Goal: Find specific page/section: Find specific page/section

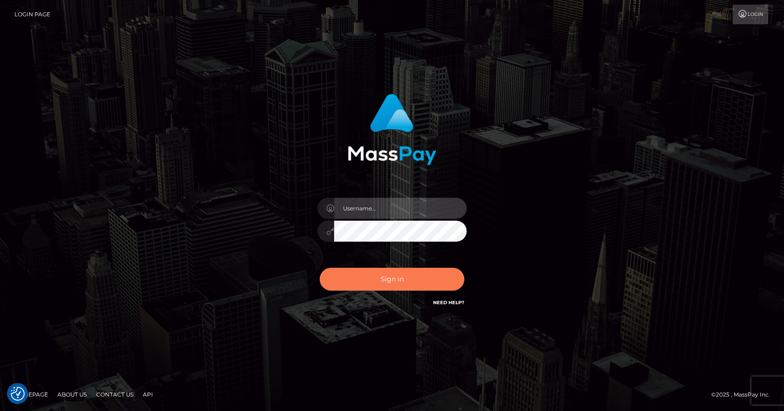
type input "vlad"
click at [365, 287] on button "Sign in" at bounding box center [392, 279] width 145 height 23
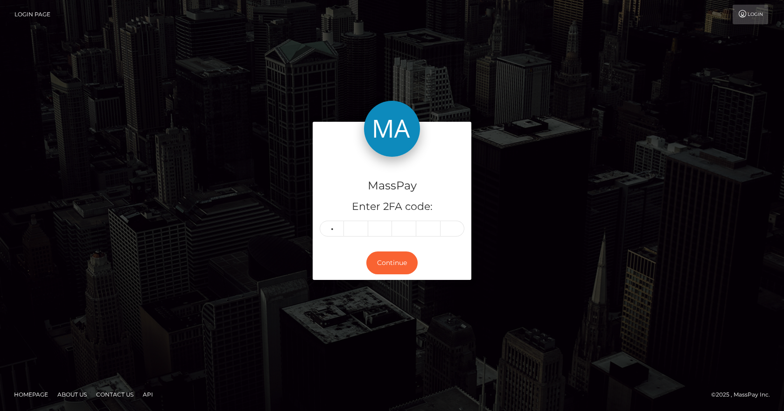
type input "8"
type input "3"
type input "0"
type input "6"
type input "8"
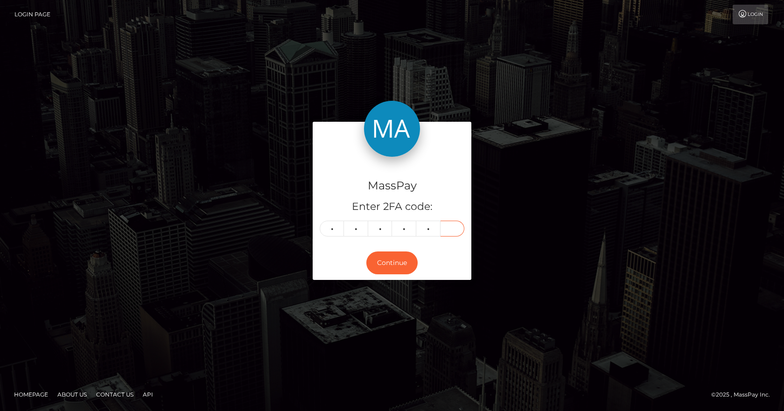
type input "4"
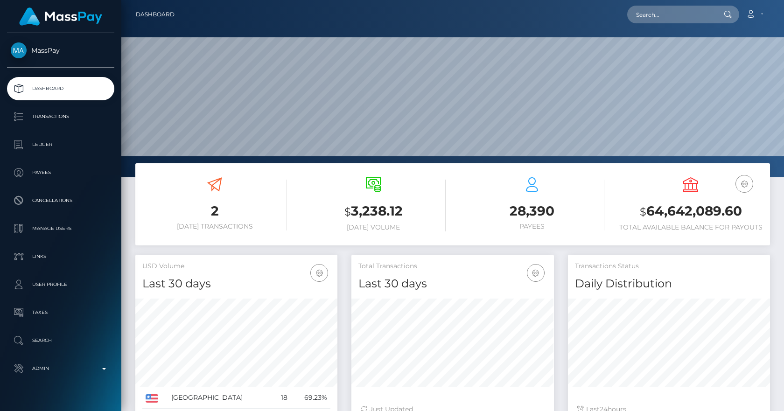
scroll to position [166, 203]
click at [668, 13] on input "text" at bounding box center [671, 15] width 88 height 18
type input "650897778569912321"
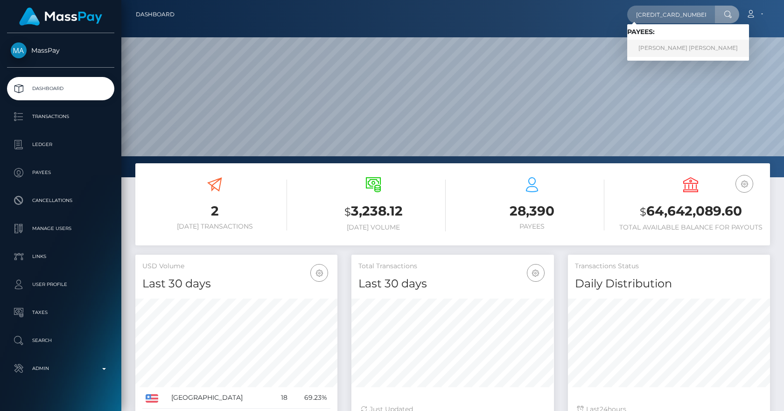
click at [698, 48] on link "Jelissa Shenice Ann Grant" at bounding box center [688, 48] width 122 height 17
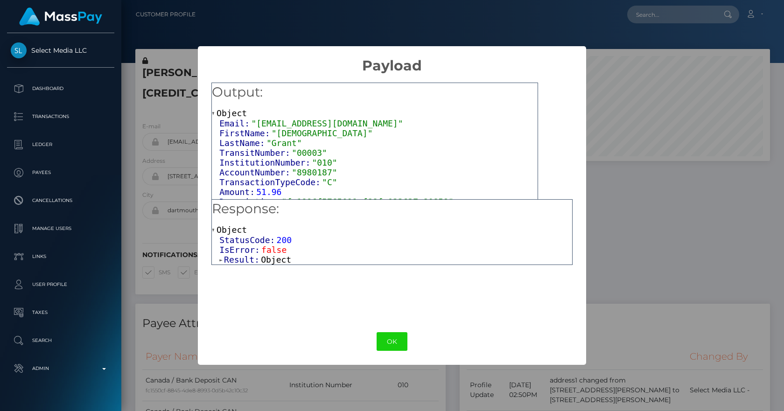
scroll to position [112, 203]
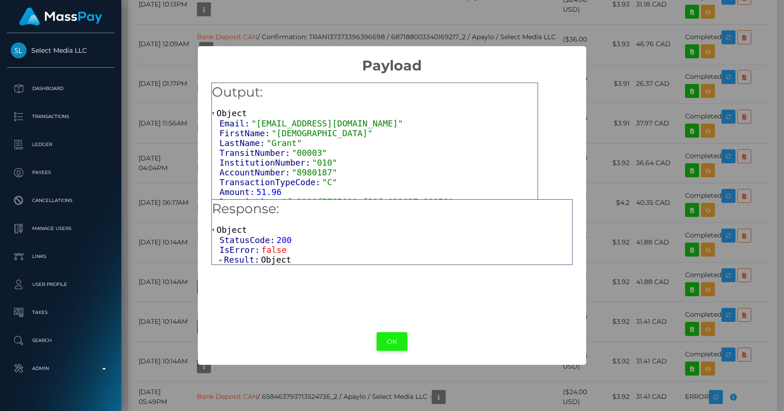
click at [395, 341] on button "OK" at bounding box center [392, 341] width 31 height 19
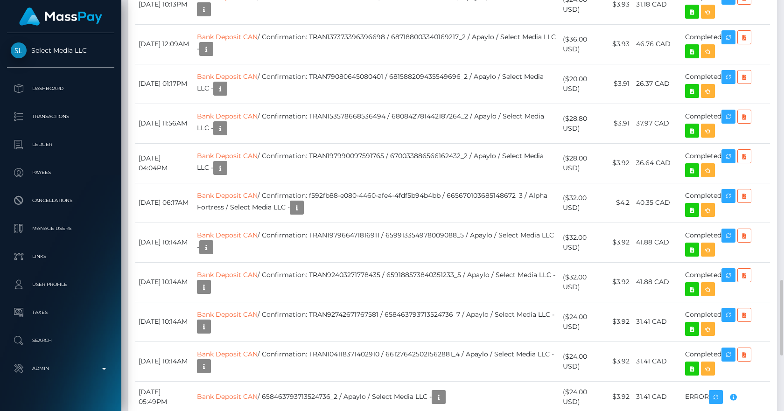
click at [354, 95] on div "Transactions History * Transactions date/time are shown in payee's local timezo…" at bounding box center [452, 109] width 649 height 639
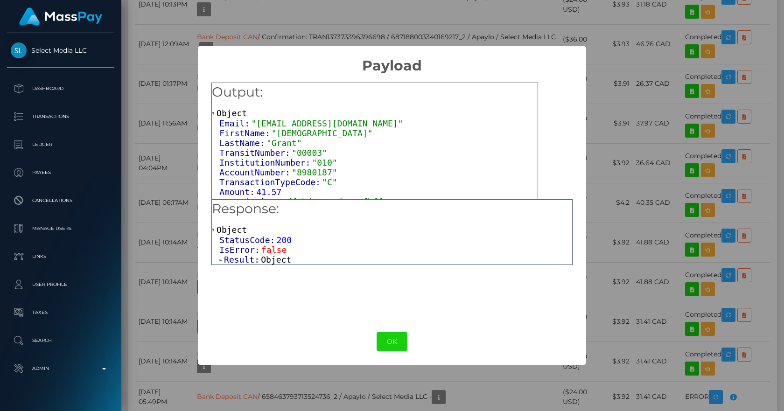
scroll to position [12, 0]
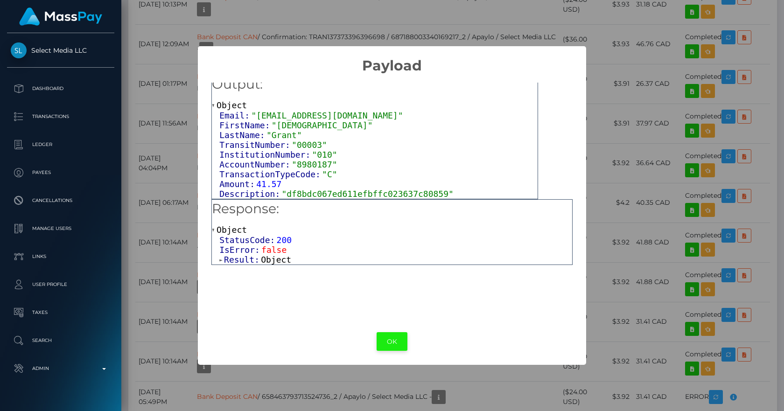
click at [398, 341] on button "OK" at bounding box center [392, 341] width 31 height 19
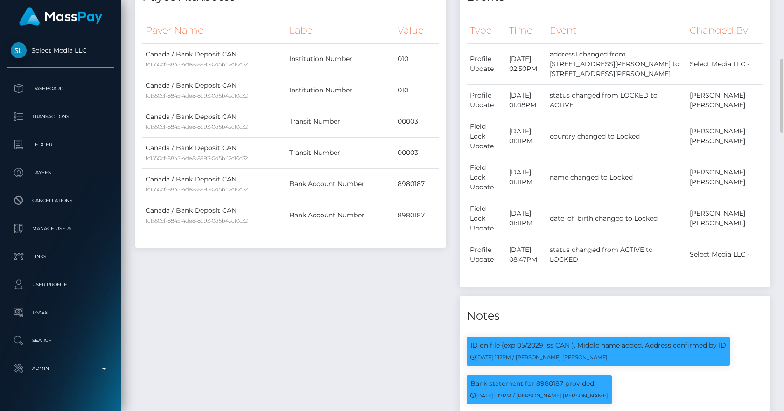
scroll to position [0, 0]
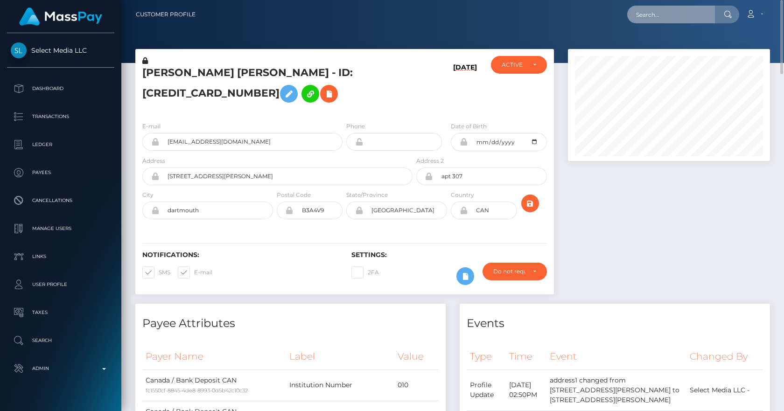
click at [671, 17] on input "text" at bounding box center [671, 15] width 88 height 18
paste input "poact_InobCzz5yyIS"
type input "poact_InobCzz5yyIS"
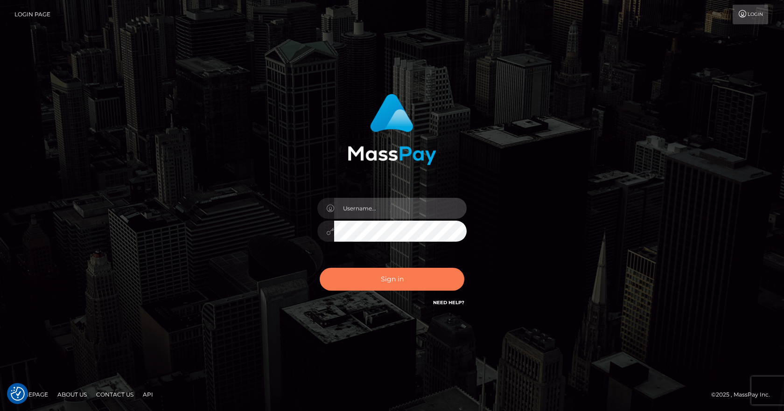
type input "[PERSON_NAME]"
click at [375, 280] on button "Sign in" at bounding box center [392, 279] width 145 height 23
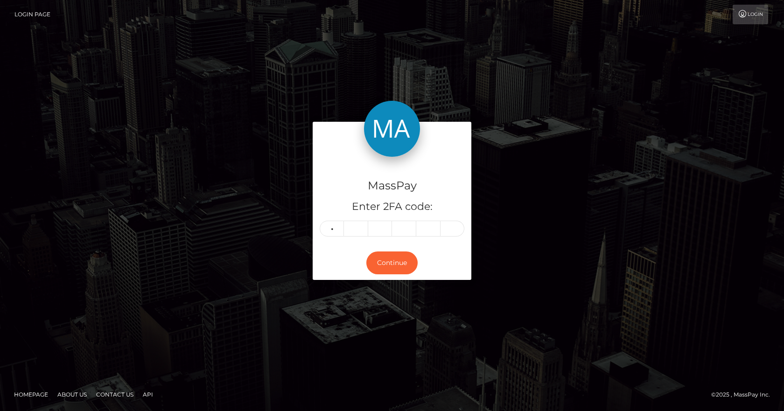
type input "9"
type input "7"
type input "4"
type input "9"
type input "7"
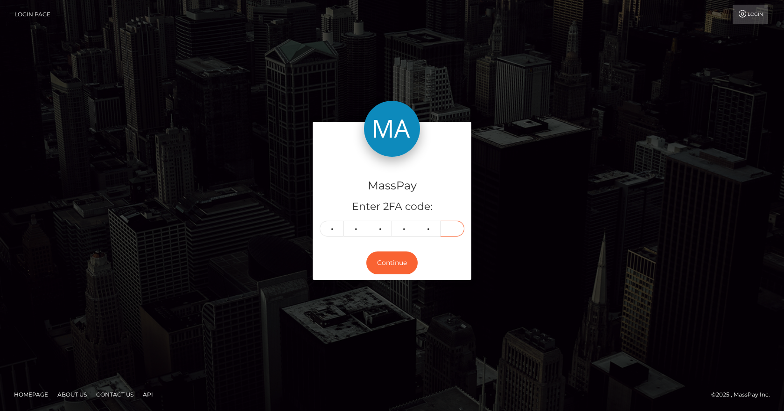
type input "9"
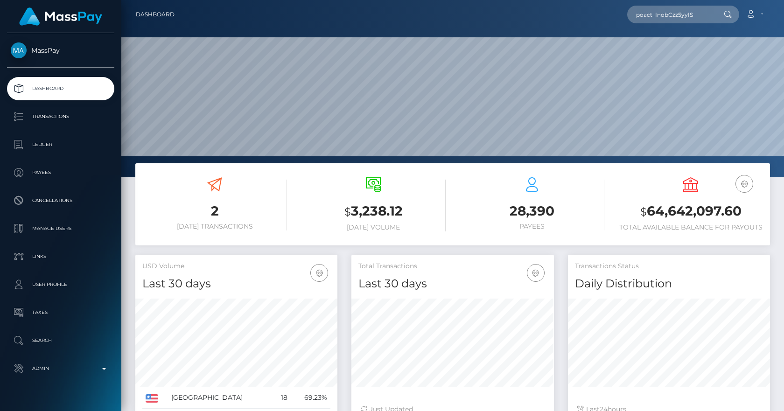
scroll to position [166, 203]
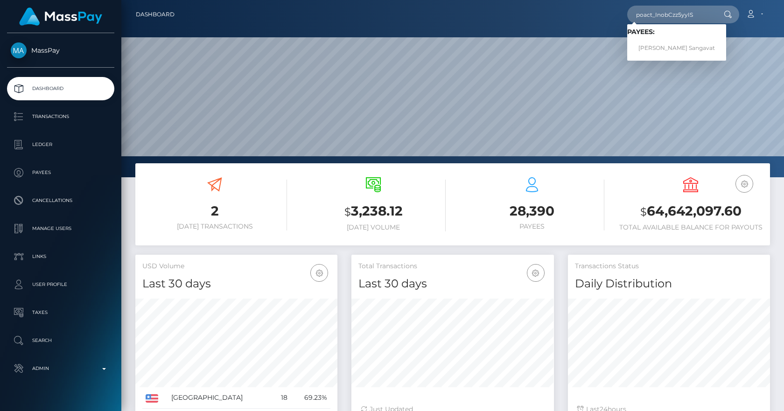
type input "poact_InobCzz5yyIS"
click at [666, 45] on link "Kushal Sangavat" at bounding box center [676, 48] width 99 height 17
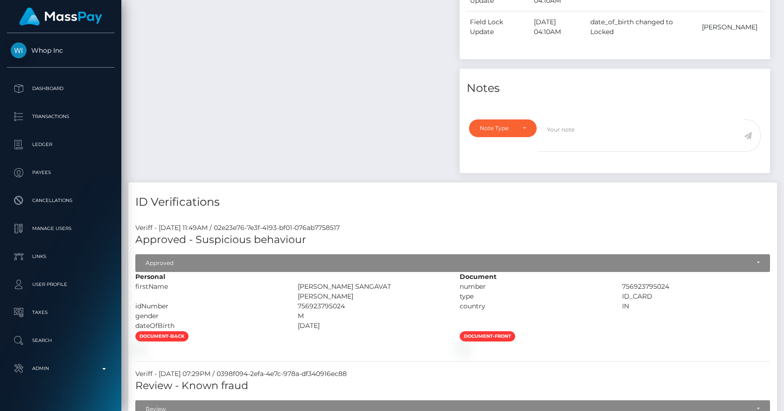
scroll to position [544, 0]
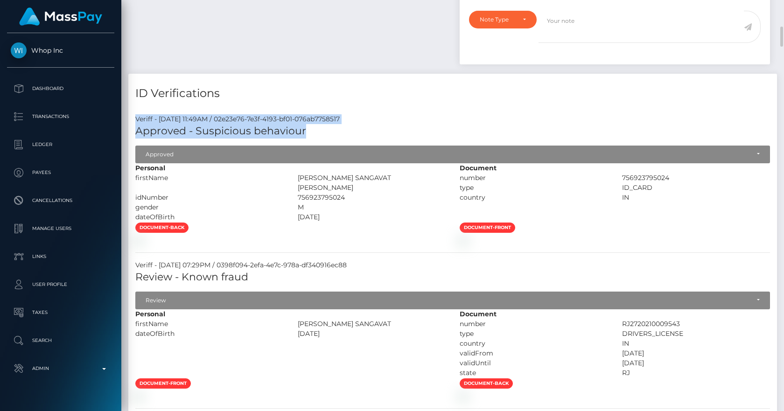
drag, startPoint x: 306, startPoint y: 144, endPoint x: 131, endPoint y: 131, distance: 175.0
copy div "Veriff - [DATE] 11:49AM / 02e23e76-7e3f-4193-bf01-076ab7758517 Approved - Suspi…"
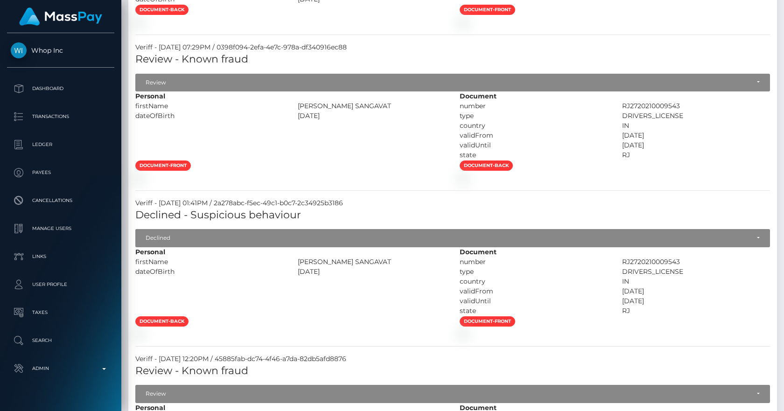
scroll to position [653, 0]
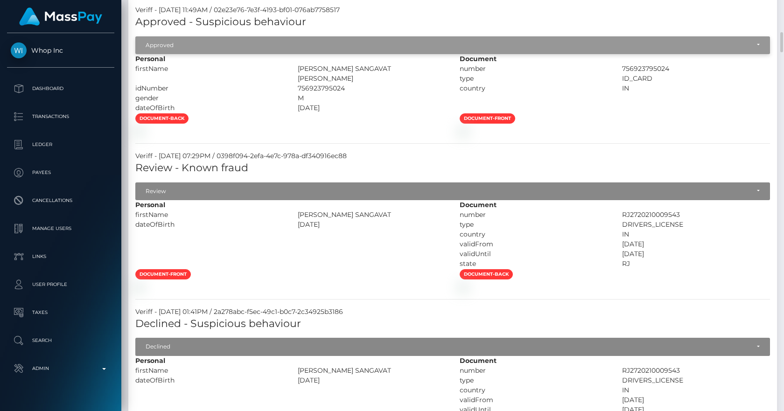
click at [190, 49] on div "Approved" at bounding box center [448, 45] width 604 height 7
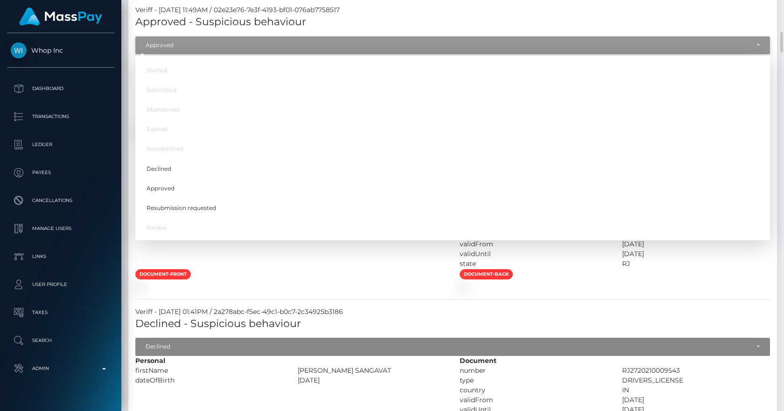
scroll to position [112, 203]
click at [198, 49] on div "Approved" at bounding box center [448, 45] width 604 height 7
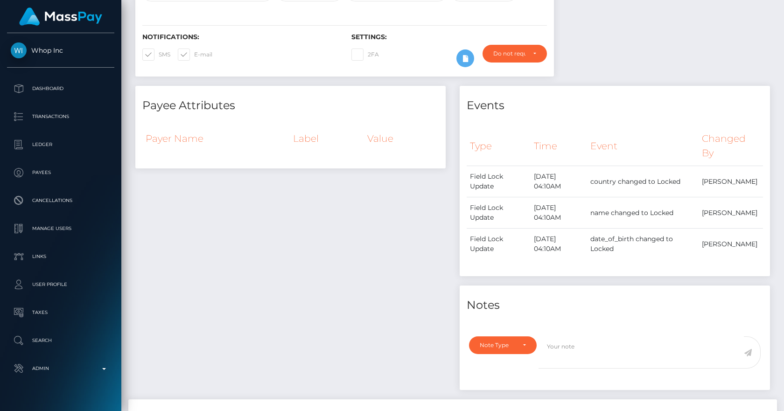
scroll to position [0, 0]
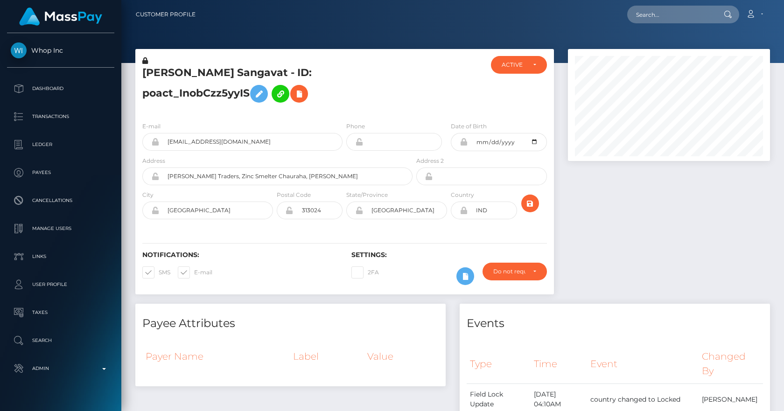
click at [64, 14] on img at bounding box center [60, 16] width 83 height 18
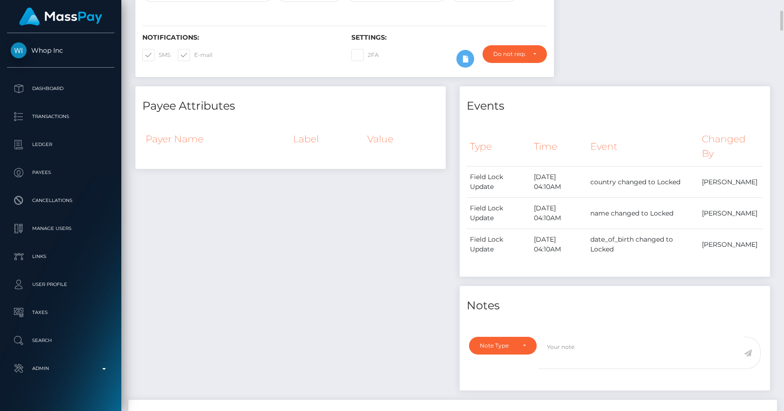
scroll to position [544, 0]
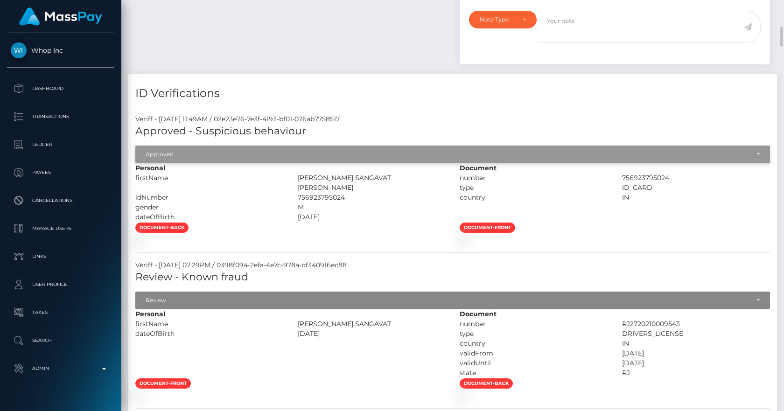
click at [198, 163] on div "Approved" at bounding box center [452, 155] width 635 height 18
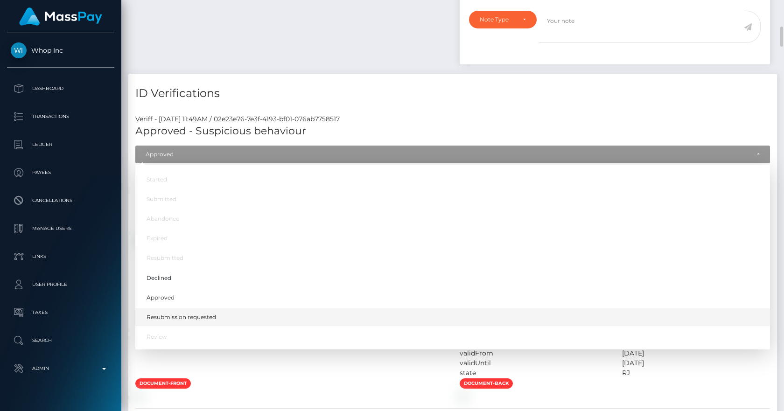
click at [174, 322] on span "Resubmission requested" at bounding box center [182, 317] width 70 height 8
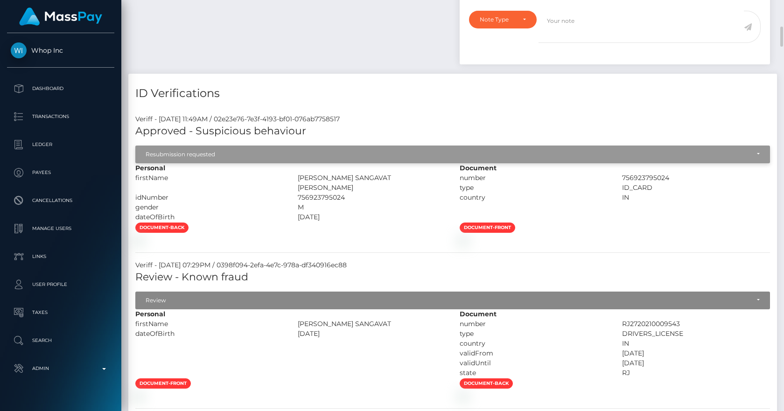
click at [170, 158] on div "Resubmission requested" at bounding box center [448, 154] width 604 height 7
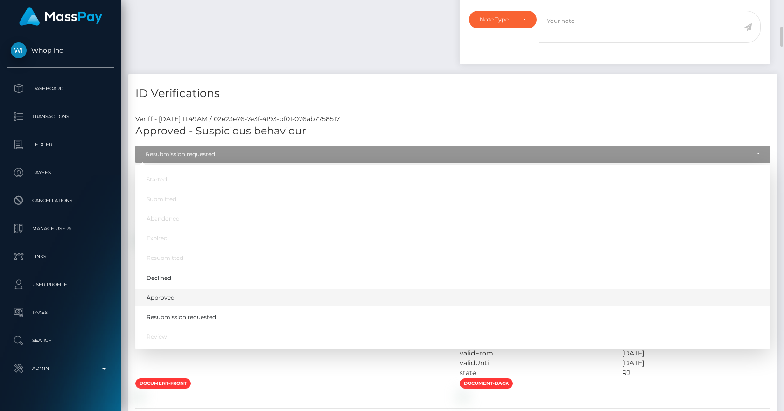
click at [168, 302] on span "Approved" at bounding box center [161, 297] width 28 height 8
select select "Approved"
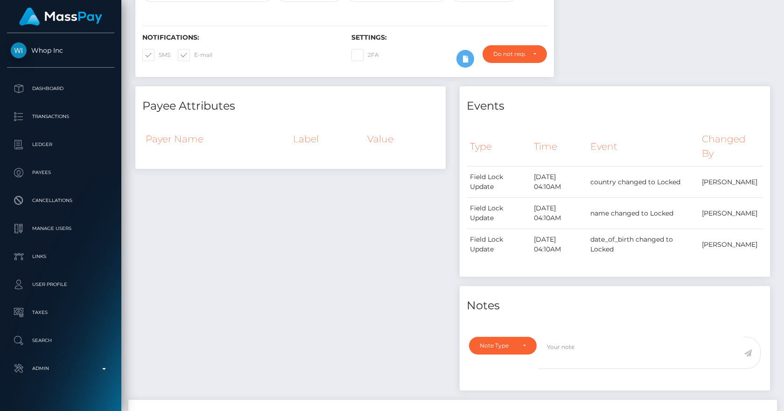
scroll to position [0, 0]
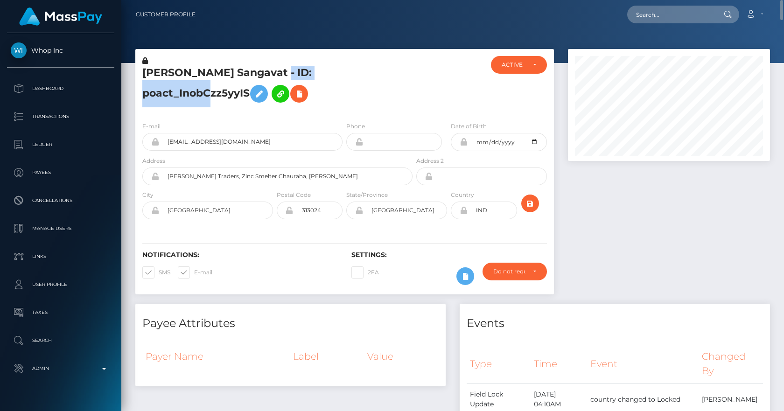
drag, startPoint x: 367, startPoint y: 78, endPoint x: 258, endPoint y: 78, distance: 109.2
click at [258, 78] on h5 "Kushal Sangavat - ID: poact_InobCzz5yyIS" at bounding box center [274, 87] width 265 height 42
copy h5 "poact_InobCzz5yyIS"
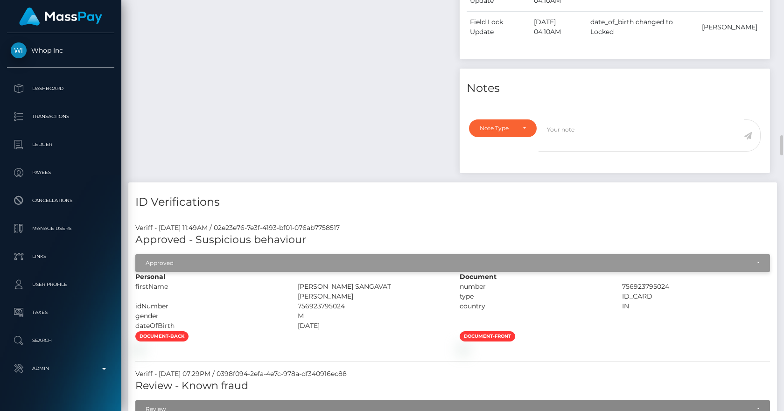
scroll to position [544, 0]
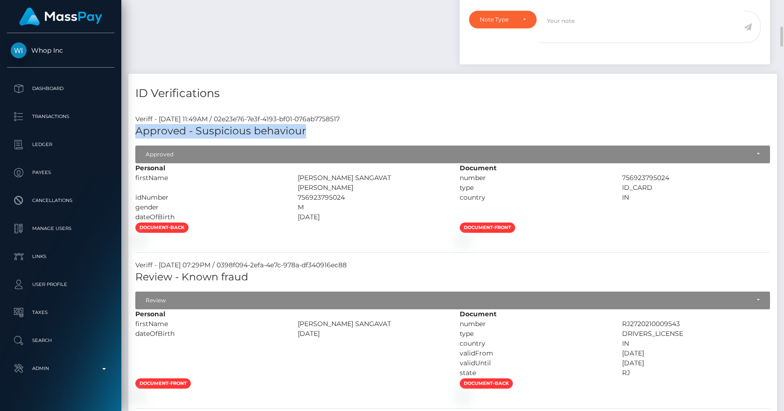
drag, startPoint x: 135, startPoint y: 144, endPoint x: 250, endPoint y: 147, distance: 115.3
click at [309, 144] on div "Approved - Suspicious behaviour Started Submitted Abandoned Expired Resubmitted…" at bounding box center [452, 143] width 649 height 39
click at [317, 102] on h4 "ID Verifications" at bounding box center [452, 93] width 635 height 16
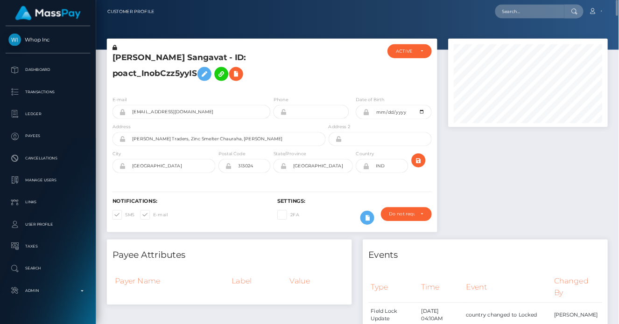
scroll to position [466627, 466592]
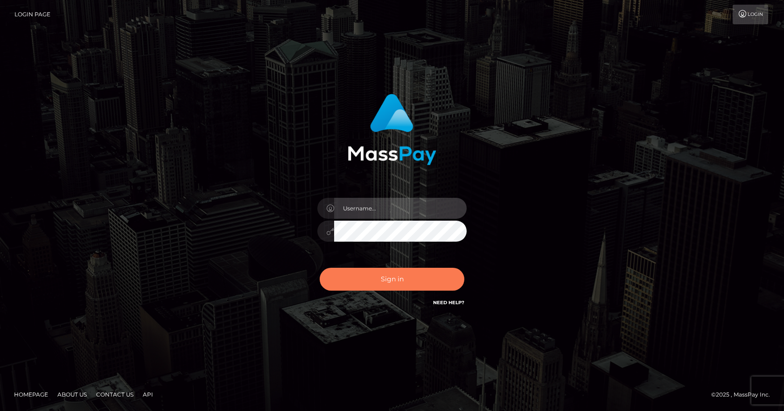
type input "vlad"
click at [387, 278] on button "Sign in" at bounding box center [392, 279] width 145 height 23
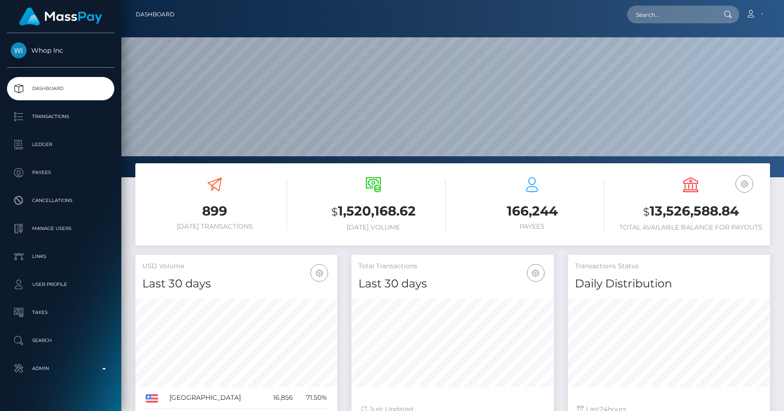
scroll to position [166, 203]
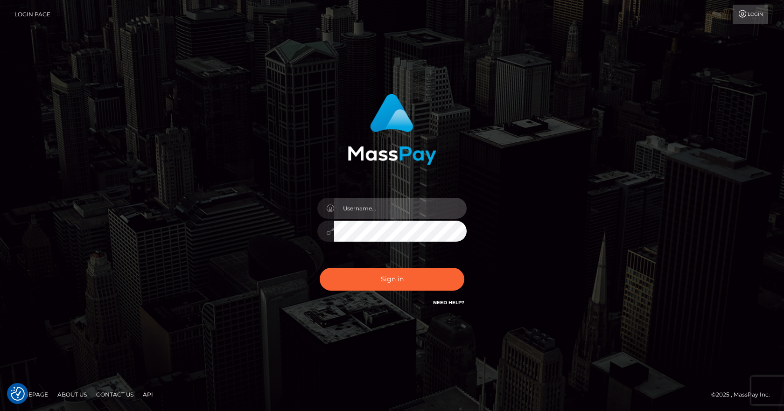
type input "[PERSON_NAME]"
click at [375, 294] on div "Sign in Need Help?" at bounding box center [391, 283] width 163 height 42
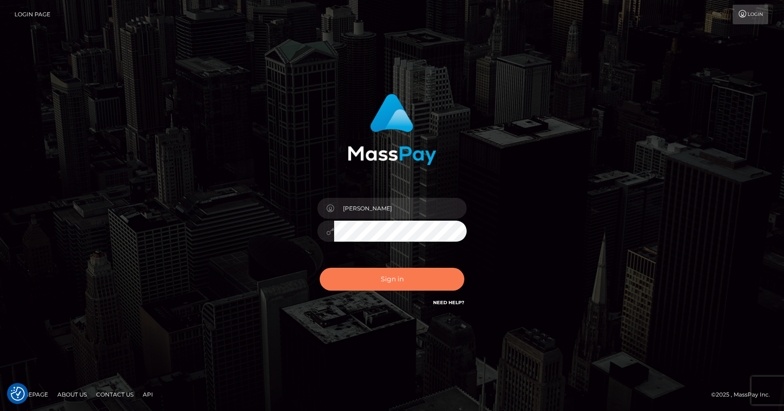
click at [371, 281] on button "Sign in" at bounding box center [392, 279] width 145 height 23
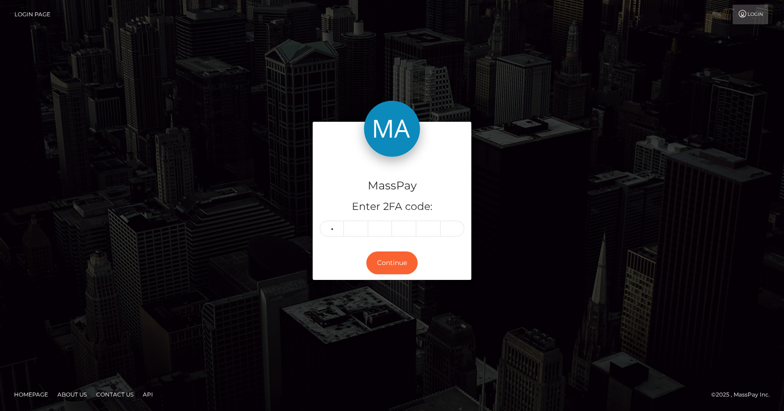
type input "8"
type input "4"
type input "7"
type input "4"
type input "7"
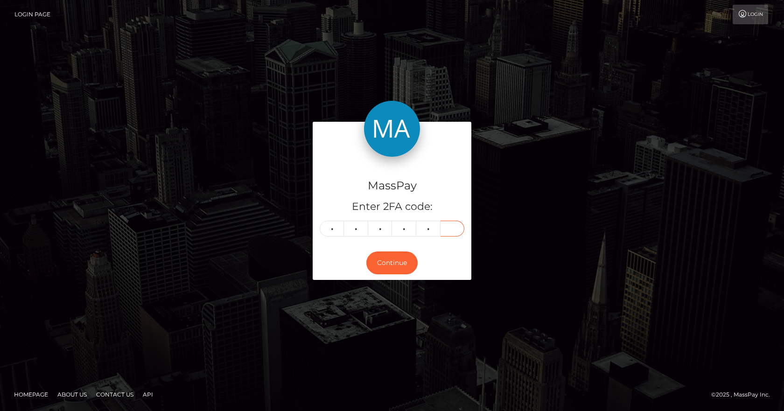
type input "5"
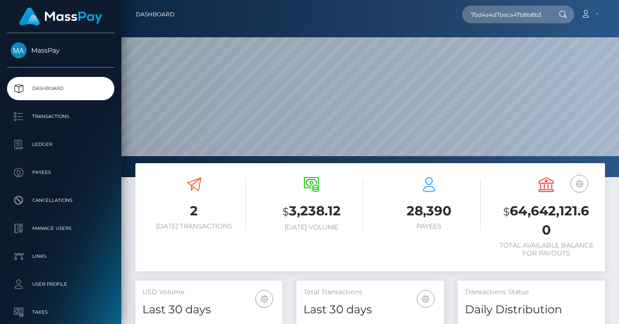
scroll to position [166, 147]
type input "7bd4a4d7beca47b8b8b327bcb82890af"
click at [508, 22] on input "7bd4a4d7beca47b8b8b327bcb82890af" at bounding box center [506, 15] width 88 height 18
click at [508, 21] on input "7bd4a4d7beca47b8b8b327bcb82890af" at bounding box center [506, 15] width 88 height 18
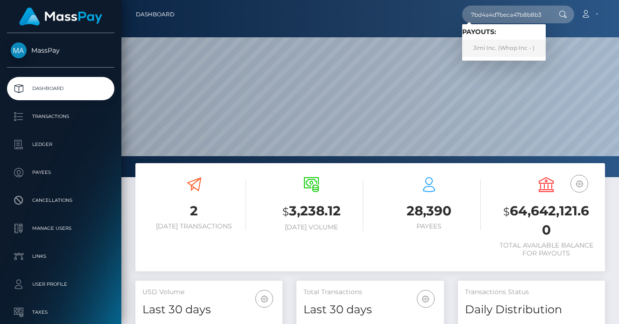
click at [507, 45] on link "Jimi Inc. (Whop Inc - )" at bounding box center [504, 48] width 84 height 17
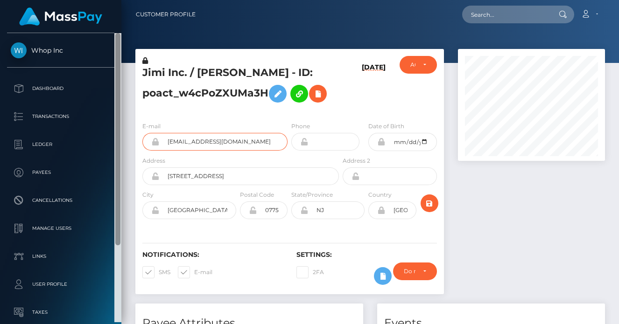
drag, startPoint x: 267, startPoint y: 144, endPoint x: 119, endPoint y: 129, distance: 148.7
click at [119, 129] on div "Whop Inc Dashboard Transactions Ledger Payees" at bounding box center [309, 162] width 619 height 324
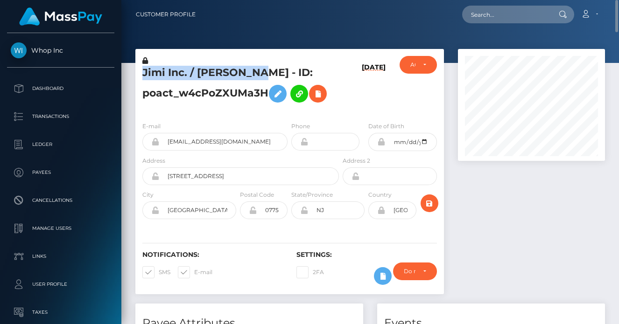
drag, startPoint x: 257, startPoint y: 68, endPoint x: 145, endPoint y: 66, distance: 112.5
click at [145, 66] on h5 "Jimi Inc. / [PERSON_NAME] - ID: poact_w4cPoZXUMa3H" at bounding box center [237, 87] width 191 height 42
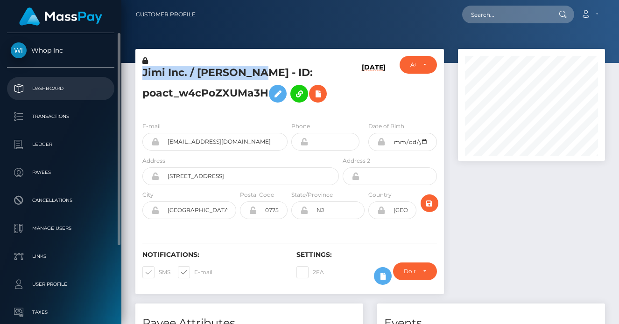
copy h5 "Jimi Inc. / [PERSON_NAME]"
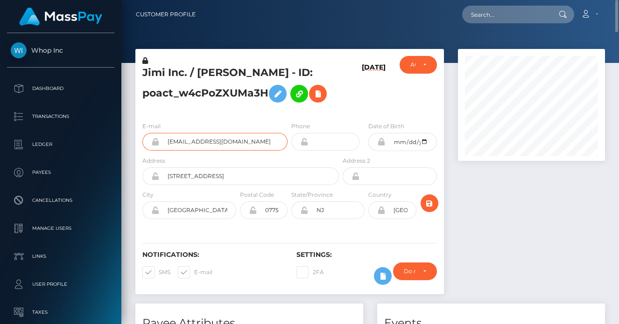
drag, startPoint x: 254, startPoint y: 145, endPoint x: 160, endPoint y: 145, distance: 94.3
click at [160, 145] on input "[EMAIL_ADDRESS][DOMAIN_NAME]" at bounding box center [223, 142] width 128 height 18
